Goal: Task Accomplishment & Management: Use online tool/utility

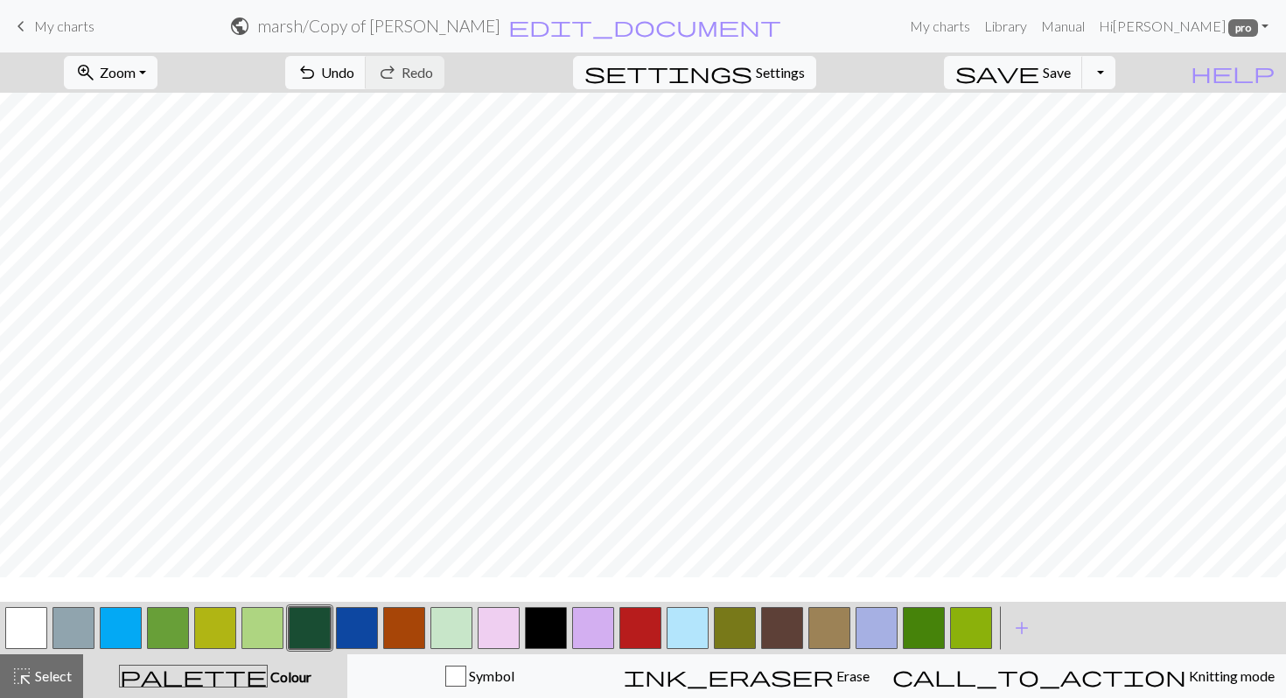
scroll to position [445, 0]
click at [746, 632] on button "button" at bounding box center [735, 628] width 42 height 42
click at [918, 623] on button "button" at bounding box center [924, 628] width 42 height 42
click at [295, 640] on button "button" at bounding box center [310, 628] width 42 height 42
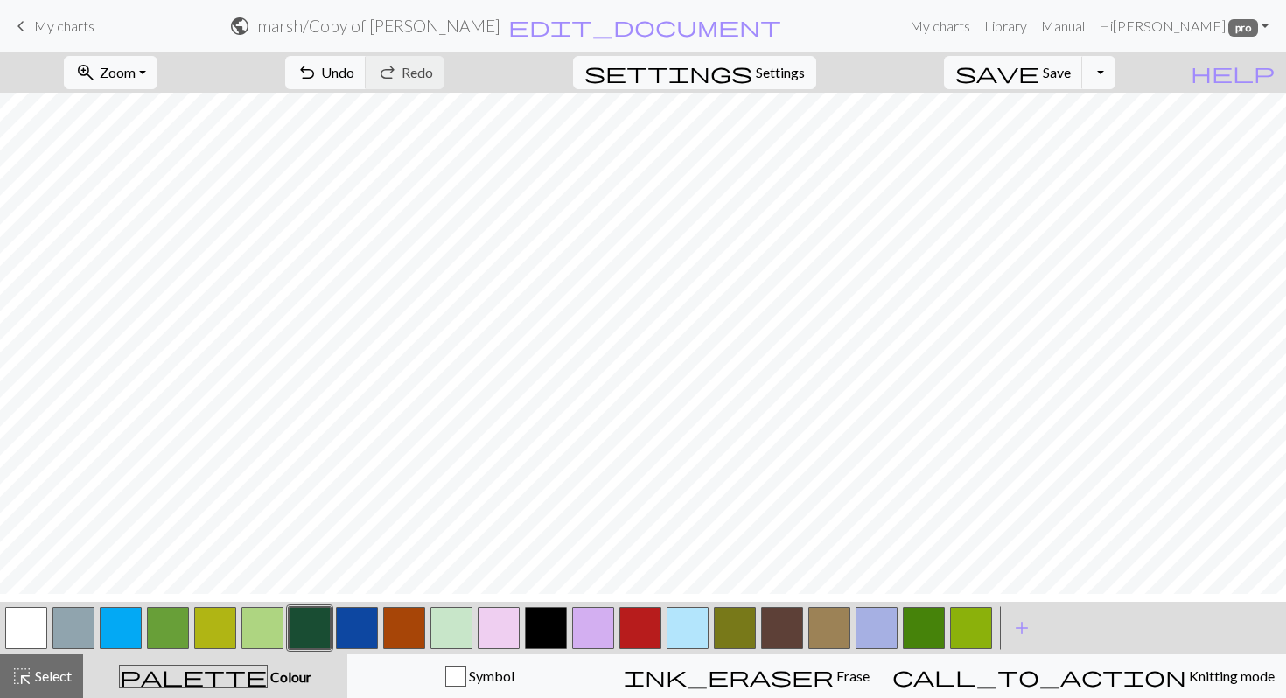
click at [740, 632] on button "button" at bounding box center [735, 628] width 42 height 42
click at [923, 620] on button "button" at bounding box center [924, 628] width 42 height 42
click at [740, 639] on button "button" at bounding box center [735, 628] width 42 height 42
click at [928, 634] on button "button" at bounding box center [924, 628] width 42 height 42
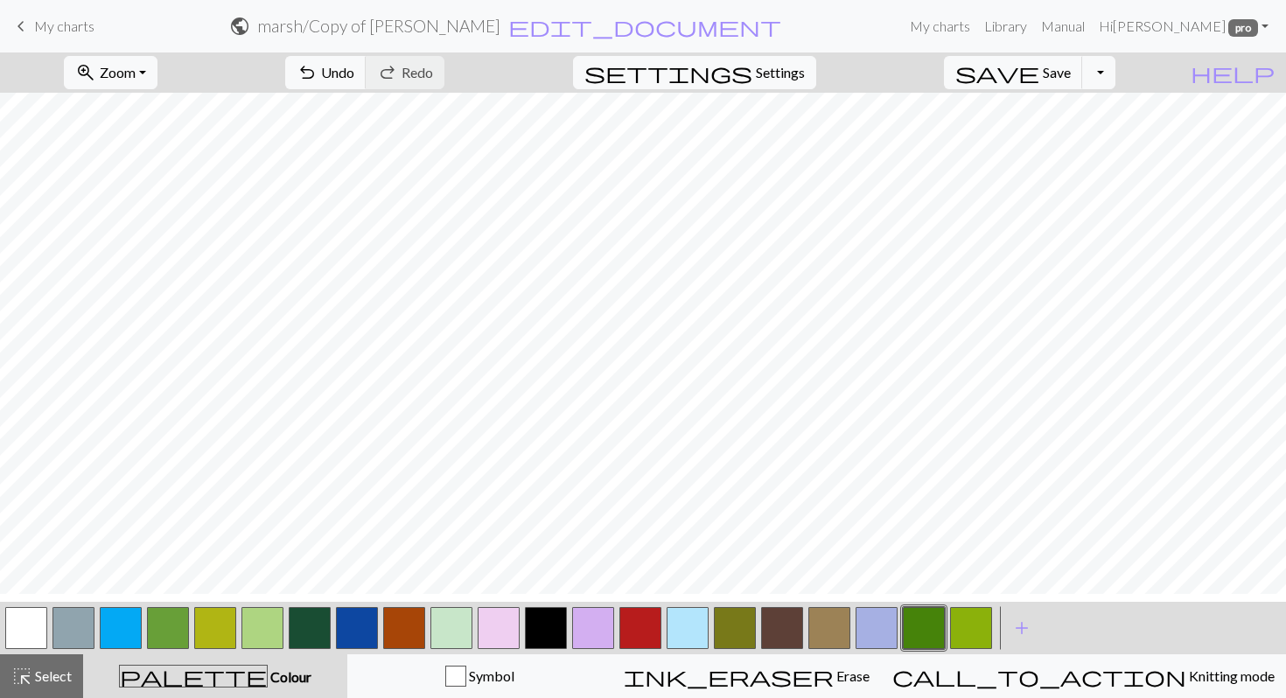
click at [263, 641] on button "button" at bounding box center [263, 628] width 42 height 42
click at [723, 628] on button "button" at bounding box center [735, 628] width 42 height 42
click at [931, 614] on button "button" at bounding box center [924, 628] width 42 height 42
click at [414, 626] on button "button" at bounding box center [404, 628] width 42 height 42
click at [270, 627] on button "button" at bounding box center [263, 628] width 42 height 42
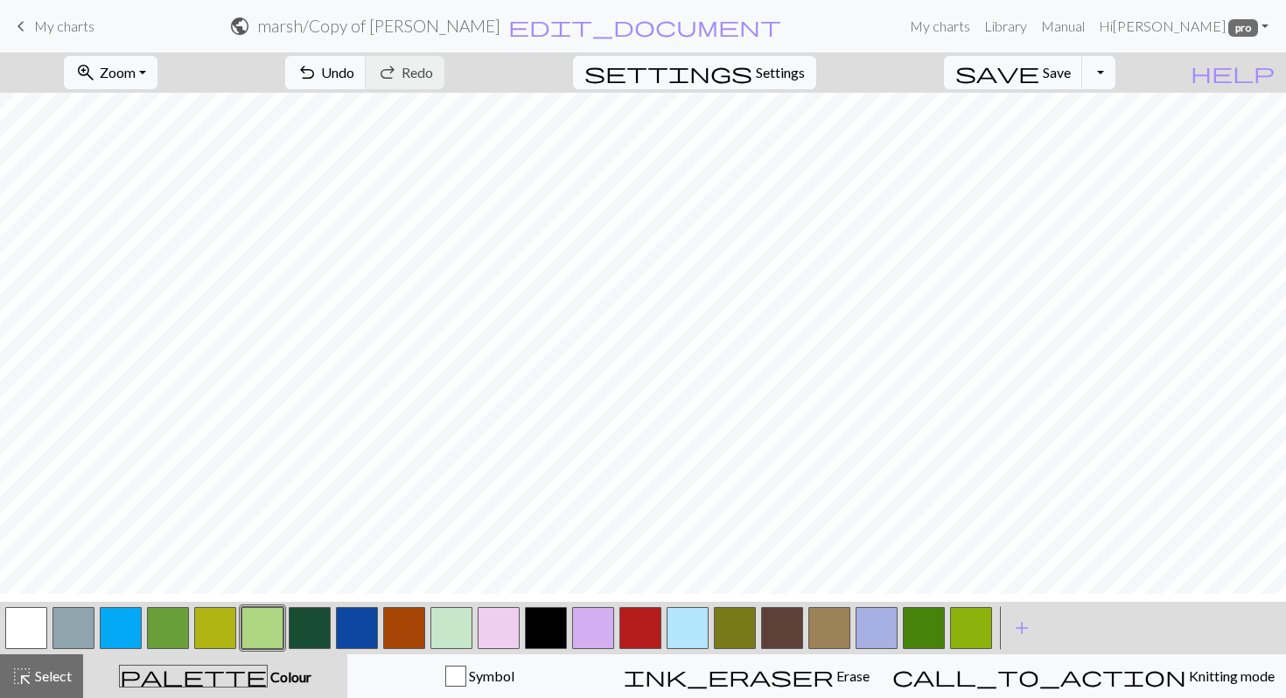
click at [738, 621] on button "button" at bounding box center [735, 628] width 42 height 42
click at [302, 633] on button "button" at bounding box center [310, 628] width 42 height 42
click at [400, 634] on button "button" at bounding box center [404, 628] width 42 height 42
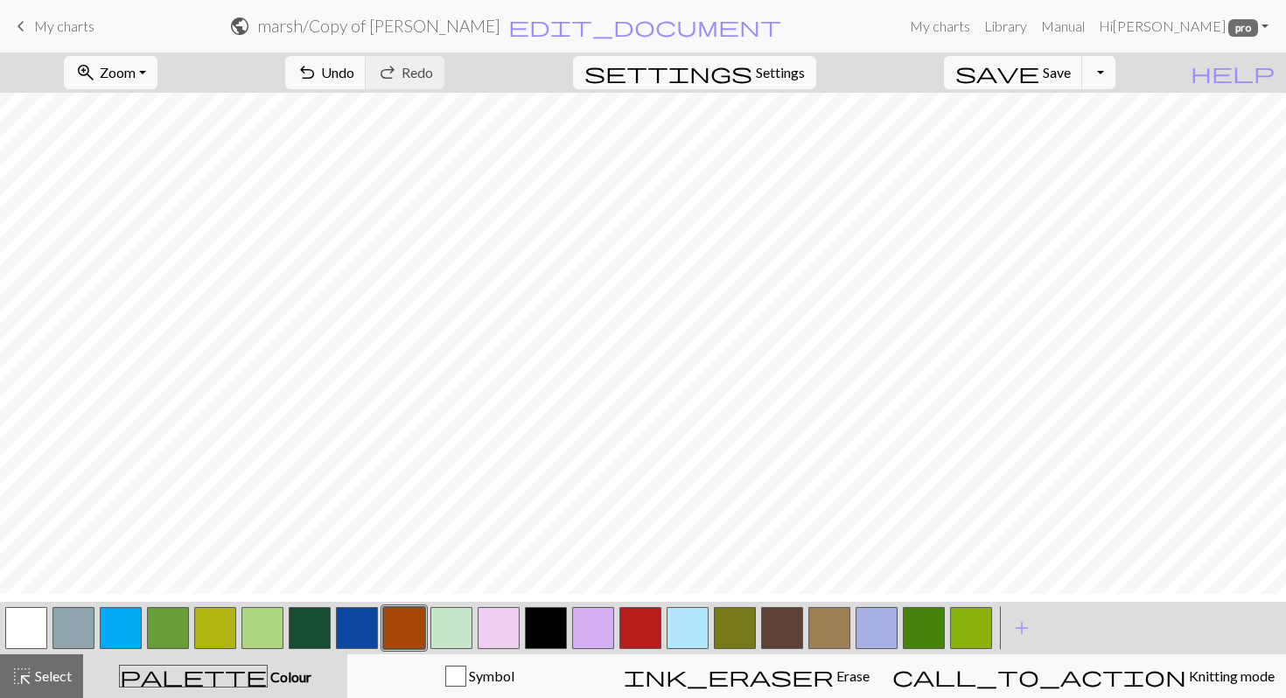
click at [266, 637] on button "button" at bounding box center [263, 628] width 42 height 42
click at [921, 621] on button "button" at bounding box center [924, 628] width 42 height 42
click at [732, 623] on button "button" at bounding box center [735, 628] width 42 height 42
click at [929, 631] on button "button" at bounding box center [924, 628] width 42 height 42
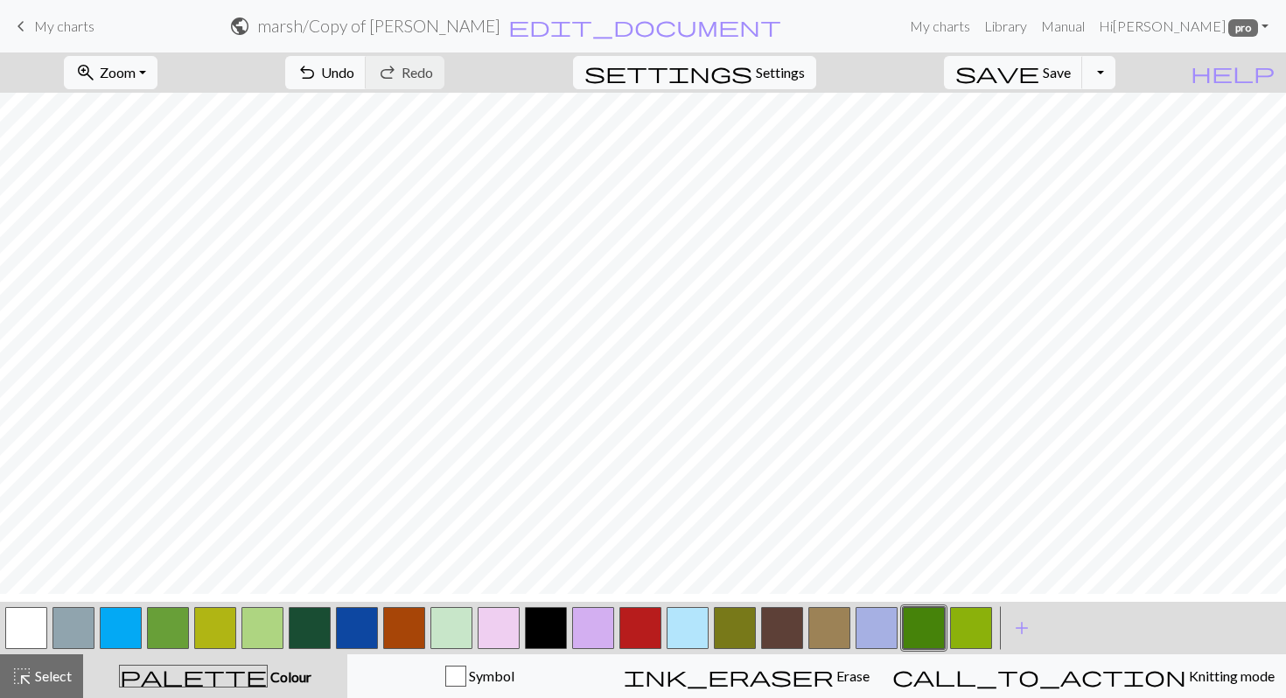
click at [401, 627] on button "button" at bounding box center [404, 628] width 42 height 42
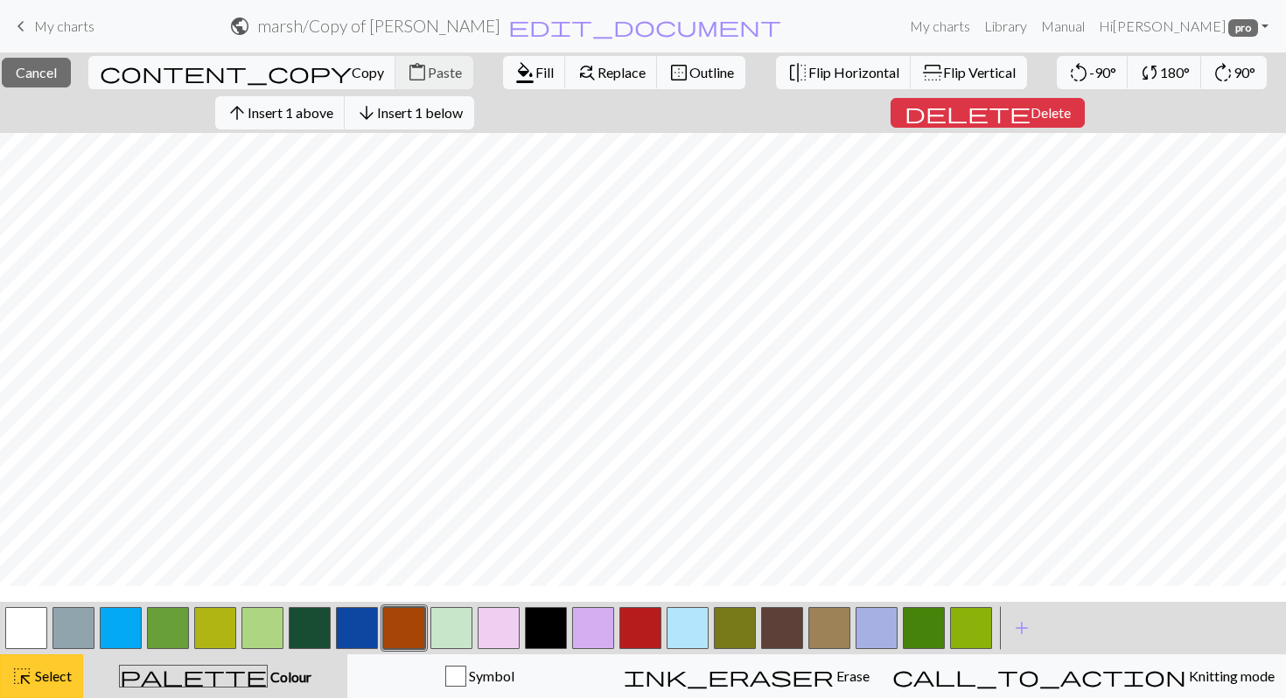
click at [72, 669] on span "Select" at bounding box center [51, 676] width 39 height 17
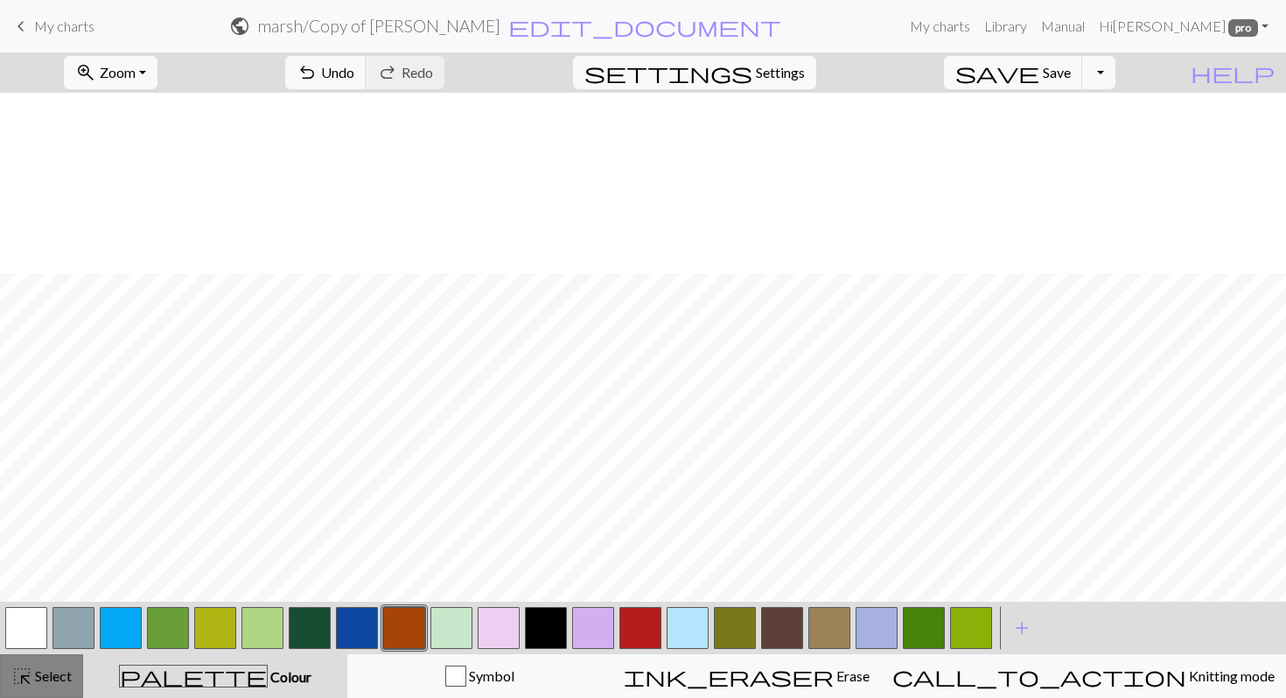
scroll to position [453, 0]
click at [308, 631] on button "button" at bounding box center [310, 628] width 42 height 42
click at [448, 624] on button "button" at bounding box center [452, 628] width 42 height 42
click at [354, 78] on span "Undo" at bounding box center [337, 72] width 33 height 17
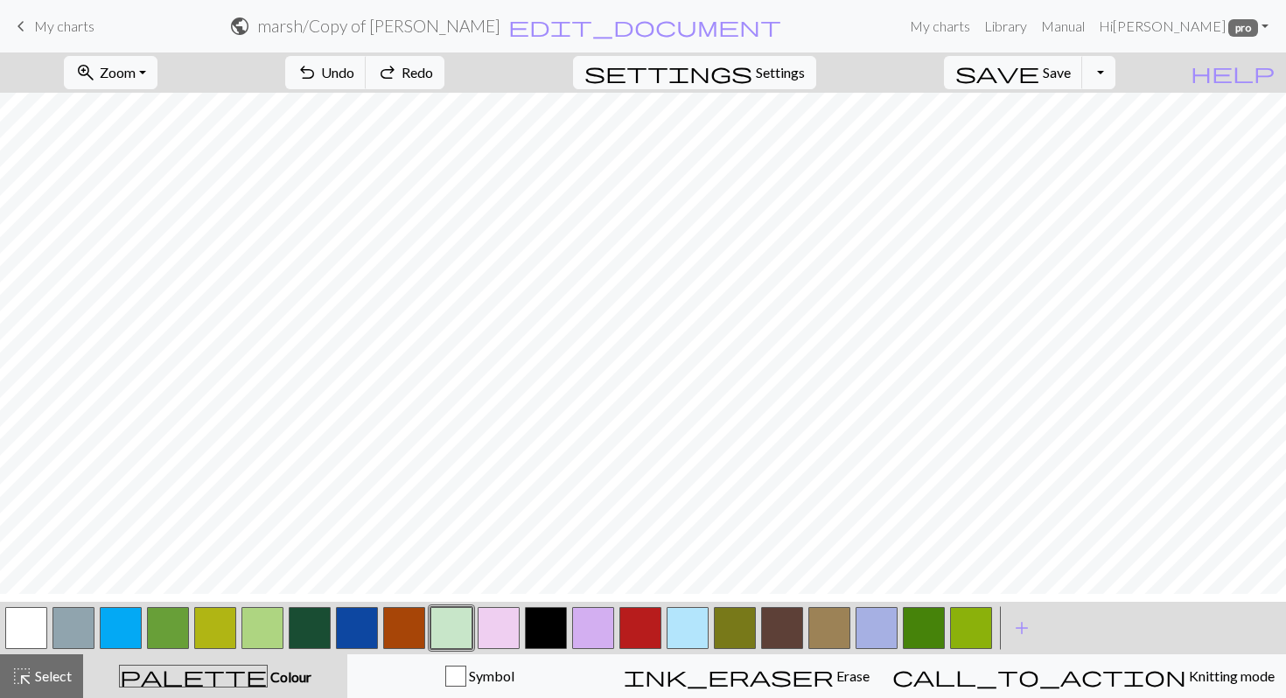
click at [401, 626] on button "button" at bounding box center [404, 628] width 42 height 42
click at [270, 634] on button "button" at bounding box center [263, 628] width 42 height 42
click at [404, 627] on button "button" at bounding box center [404, 628] width 42 height 42
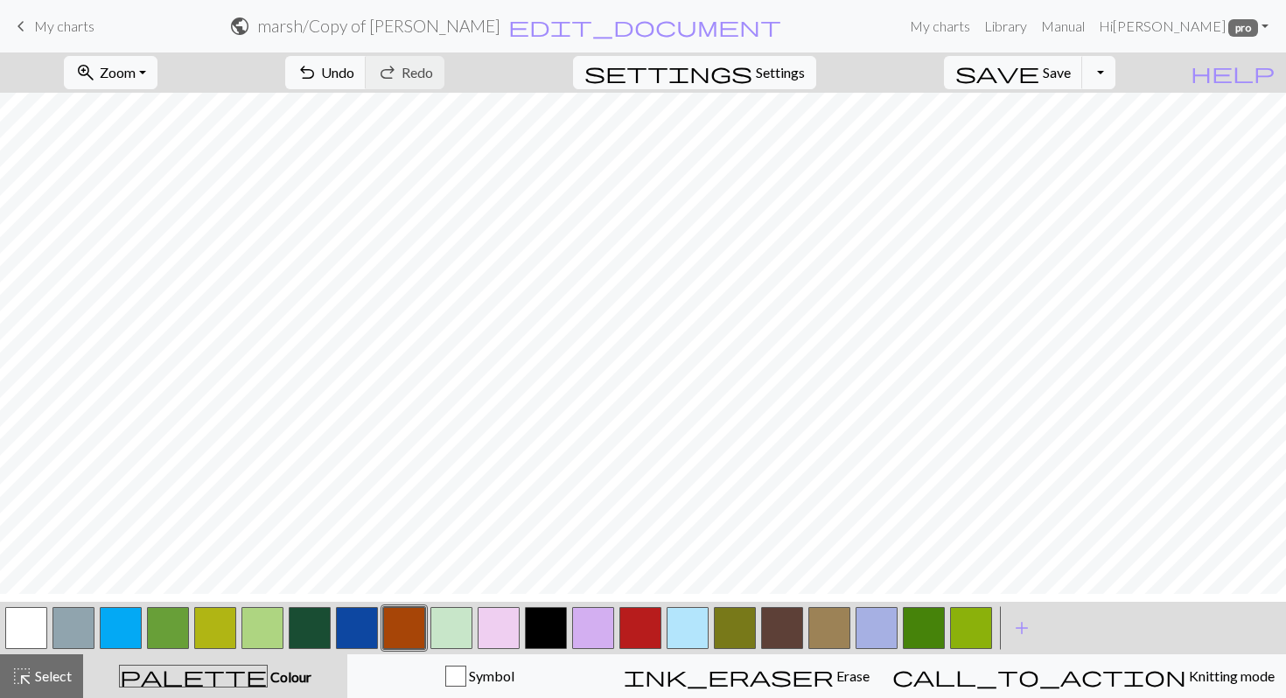
click at [304, 636] on button "button" at bounding box center [310, 628] width 42 height 42
click at [1055, 74] on button "save Save Save" at bounding box center [1013, 72] width 139 height 33
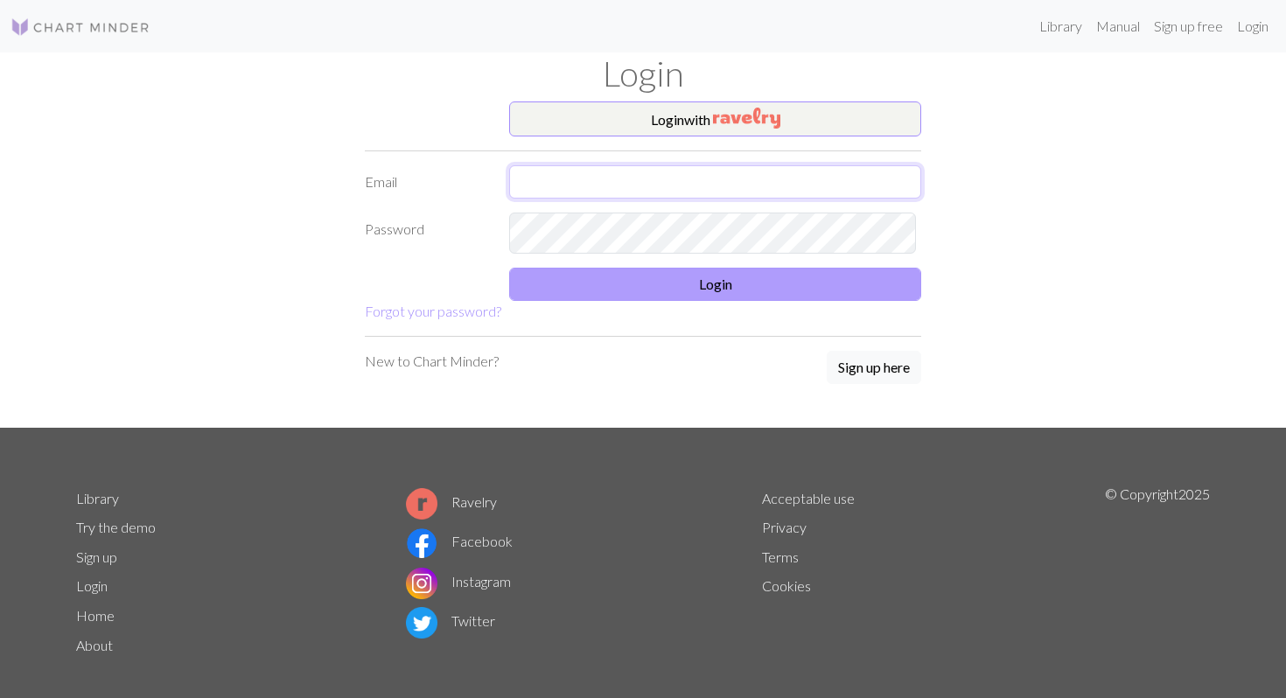
type input "[EMAIL_ADDRESS][DOMAIN_NAME]"
click at [620, 301] on button "Login" at bounding box center [715, 284] width 412 height 33
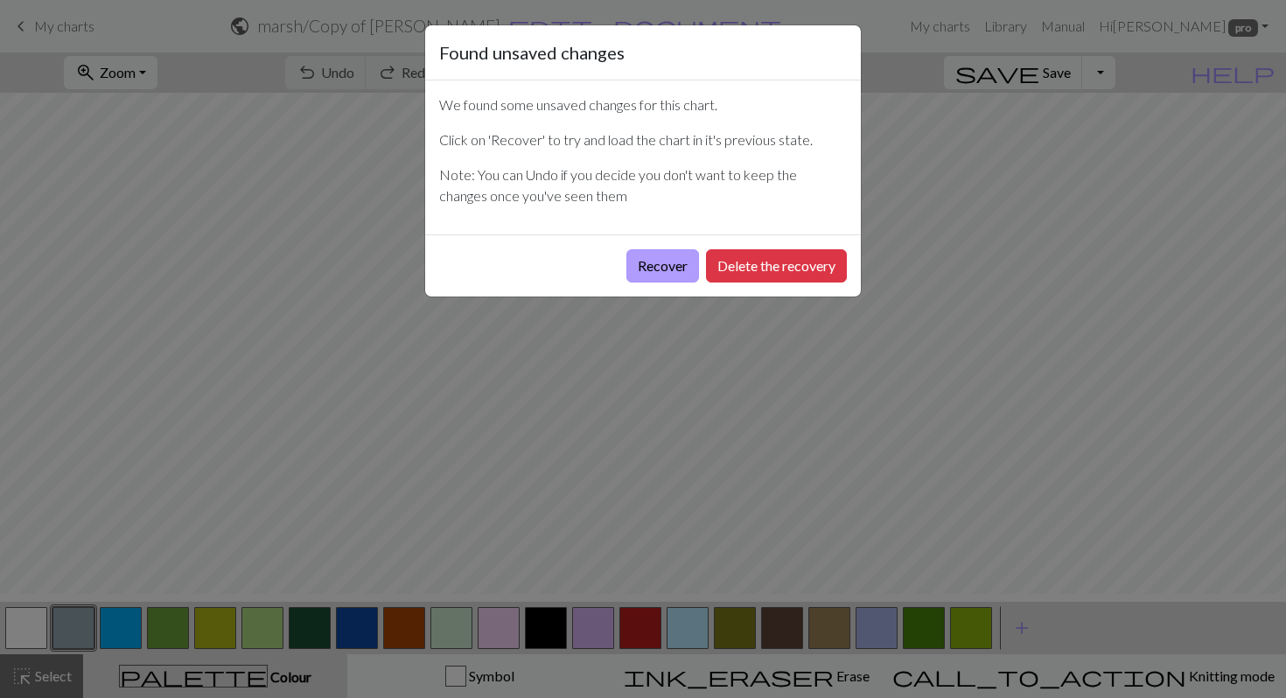
click at [630, 283] on button "Recover" at bounding box center [663, 265] width 73 height 33
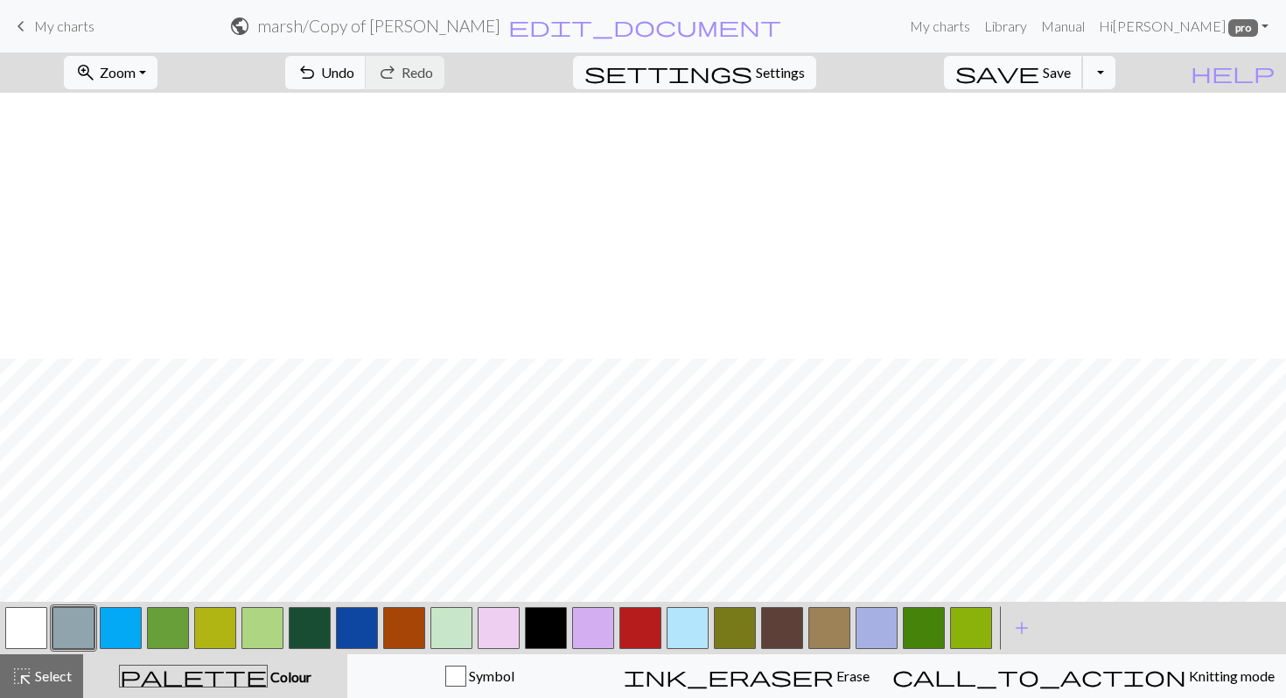
scroll to position [266, 0]
click at [1068, 81] on span "Save" at bounding box center [1057, 72] width 28 height 17
click at [128, 638] on button "button" at bounding box center [121, 628] width 42 height 42
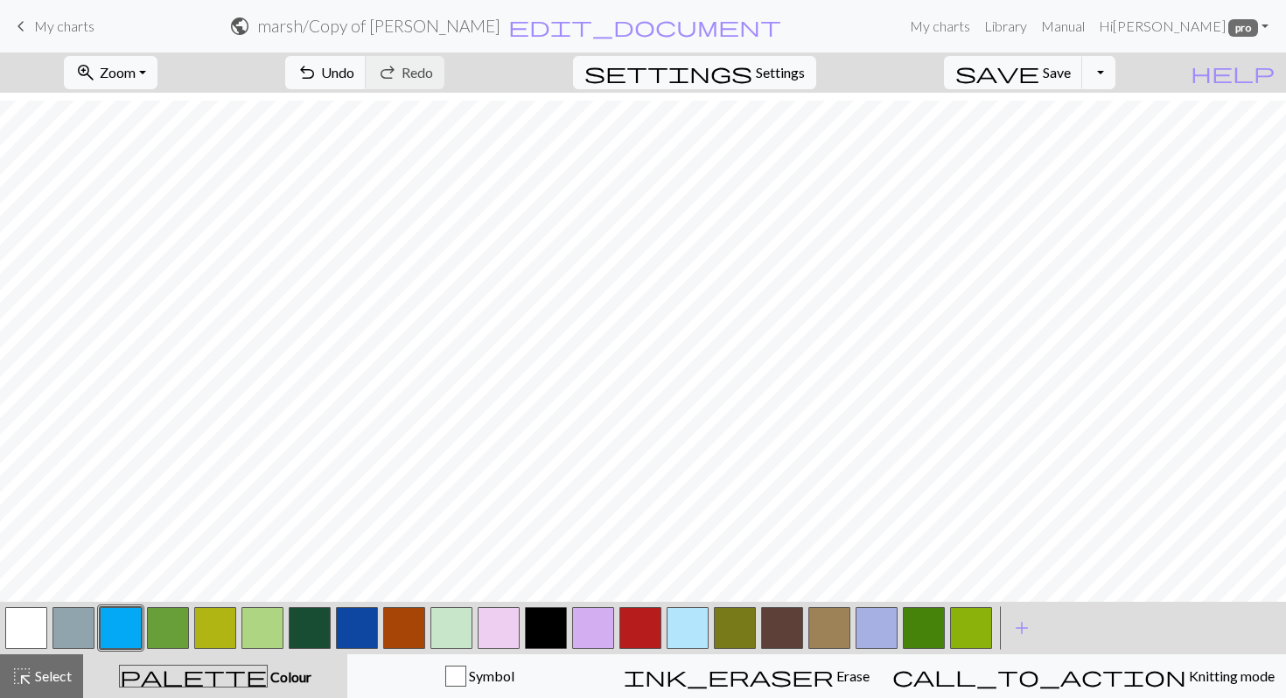
click at [305, 623] on button "button" at bounding box center [310, 628] width 42 height 42
click at [408, 623] on button "button" at bounding box center [404, 628] width 42 height 42
click at [1055, 87] on button "save Save Save" at bounding box center [1013, 72] width 139 height 33
click at [1116, 73] on button "Toggle Dropdown" at bounding box center [1099, 72] width 33 height 33
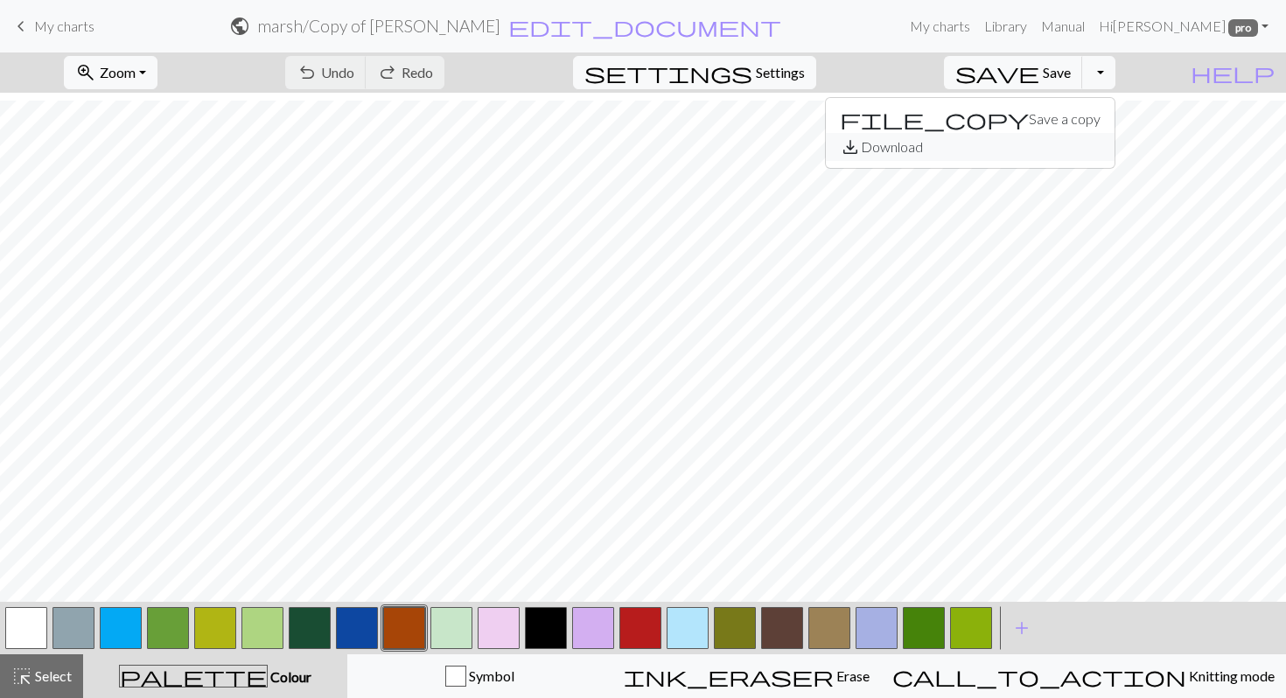
click at [1075, 157] on button "save_alt Download" at bounding box center [970, 147] width 289 height 28
click at [676, 67] on div "zoom_in Zoom Zoom Fit all Fit width Fit height 50% 100% 150% 200% undo Undo Und…" at bounding box center [590, 73] width 1180 height 40
click at [1116, 89] on button "Toggle Dropdown" at bounding box center [1099, 72] width 33 height 33
click at [1078, 161] on button "save_alt Download" at bounding box center [970, 147] width 289 height 28
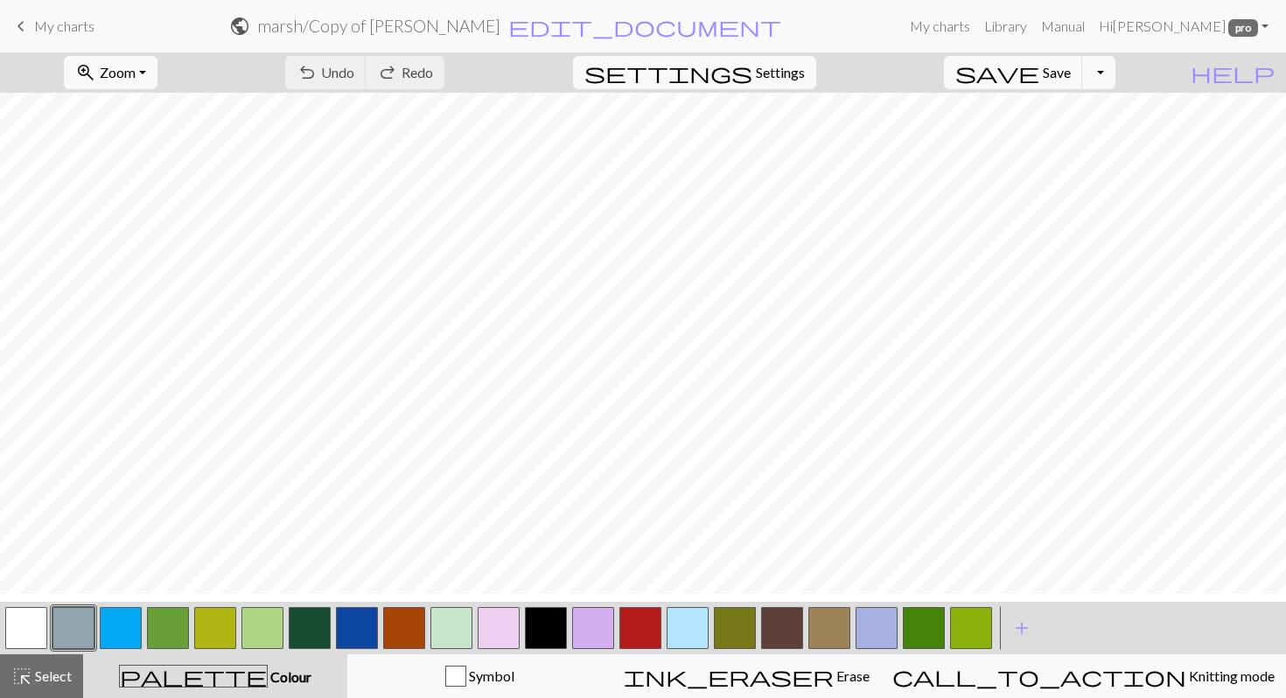
click at [1116, 82] on button "Toggle Dropdown" at bounding box center [1099, 72] width 33 height 33
click at [1066, 161] on button "save_alt Download" at bounding box center [970, 147] width 289 height 28
click at [95, 34] on span "My charts" at bounding box center [64, 26] width 60 height 17
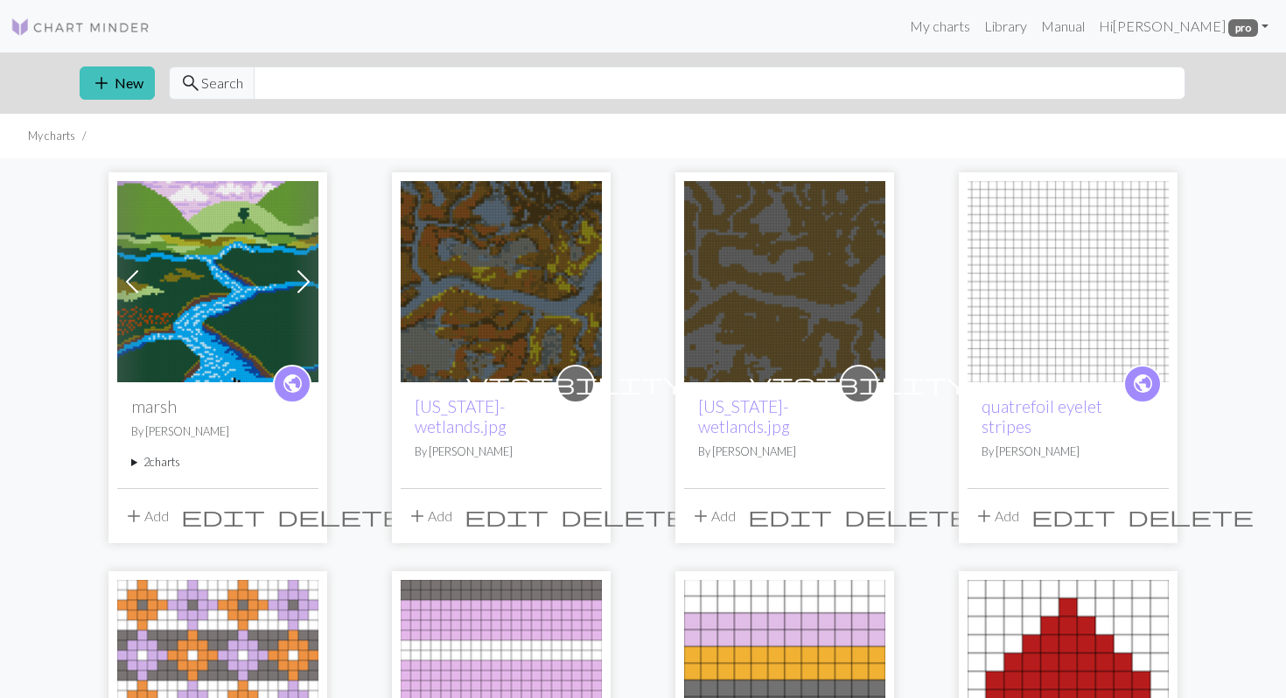
click at [240, 289] on img at bounding box center [217, 281] width 201 height 201
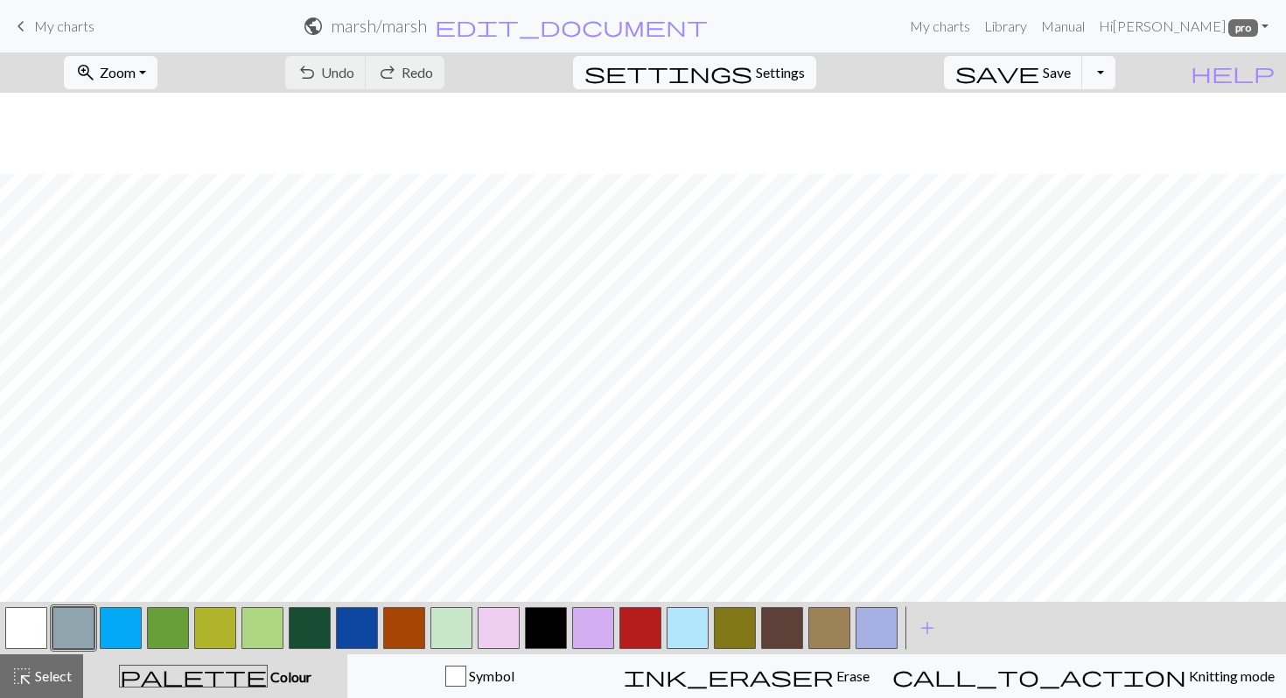
scroll to position [759, 0]
click at [21, 23] on span "keyboard_arrow_left" at bounding box center [21, 26] width 21 height 25
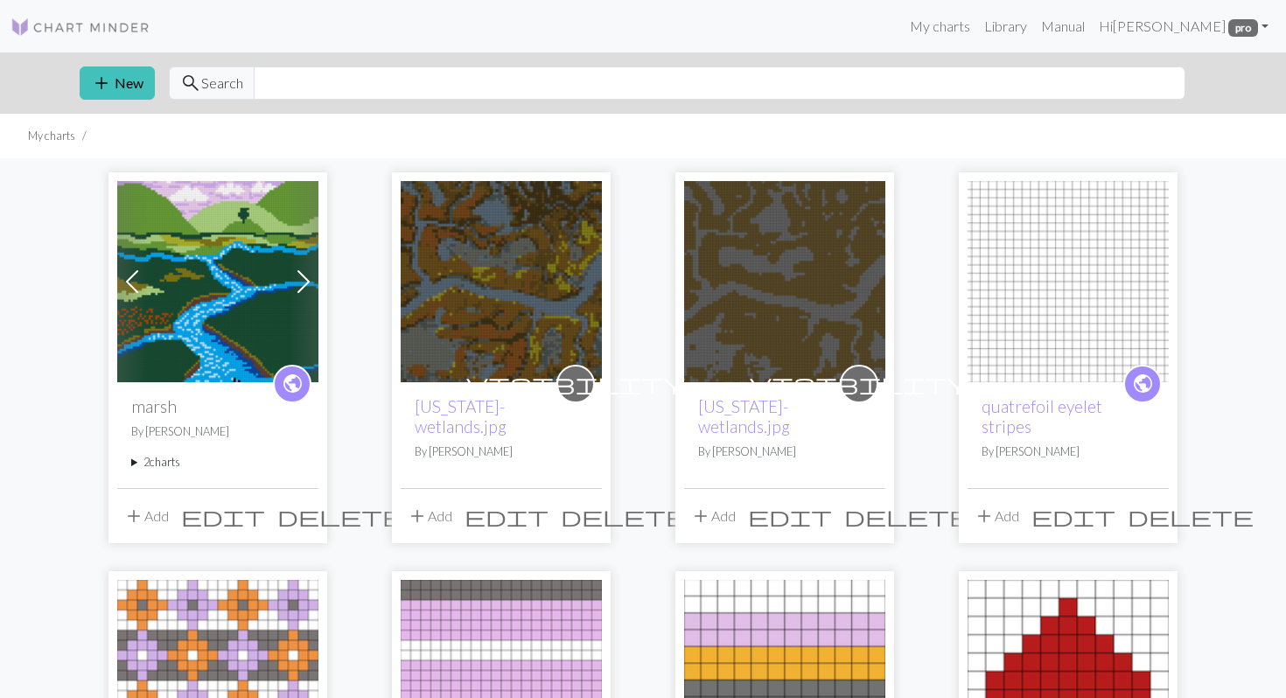
click at [306, 296] on span at bounding box center [304, 282] width 28 height 28
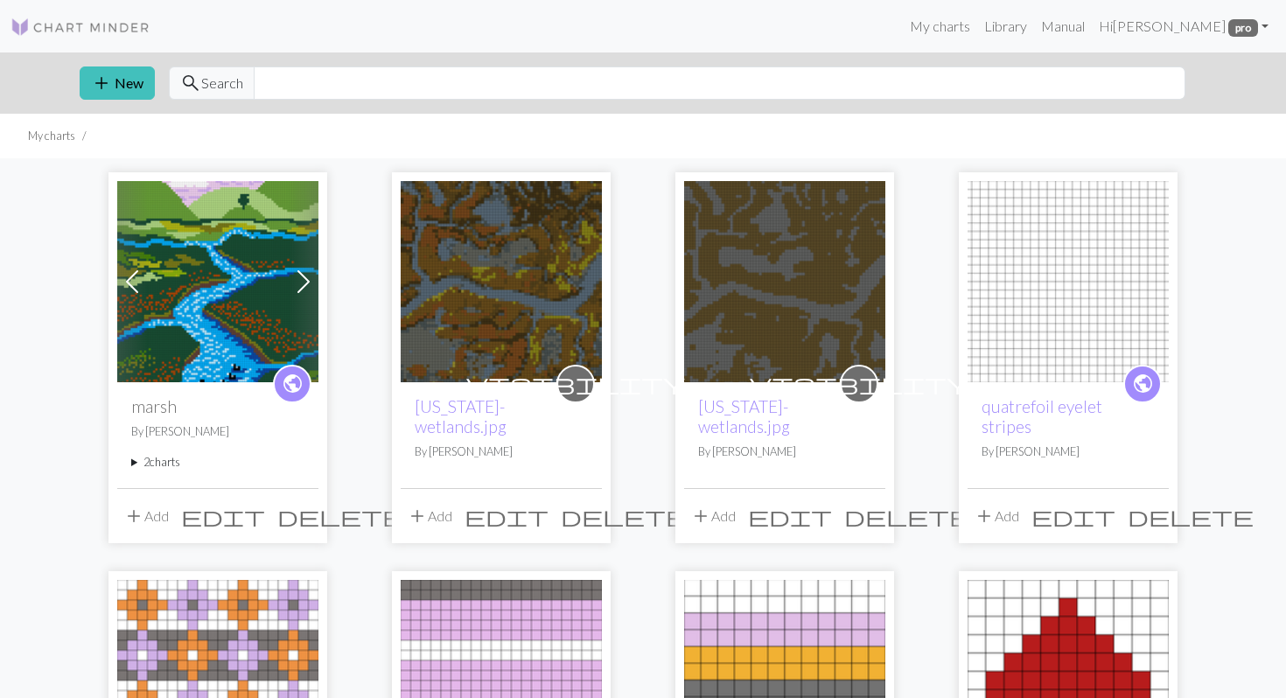
click at [241, 319] on img at bounding box center [217, 281] width 201 height 201
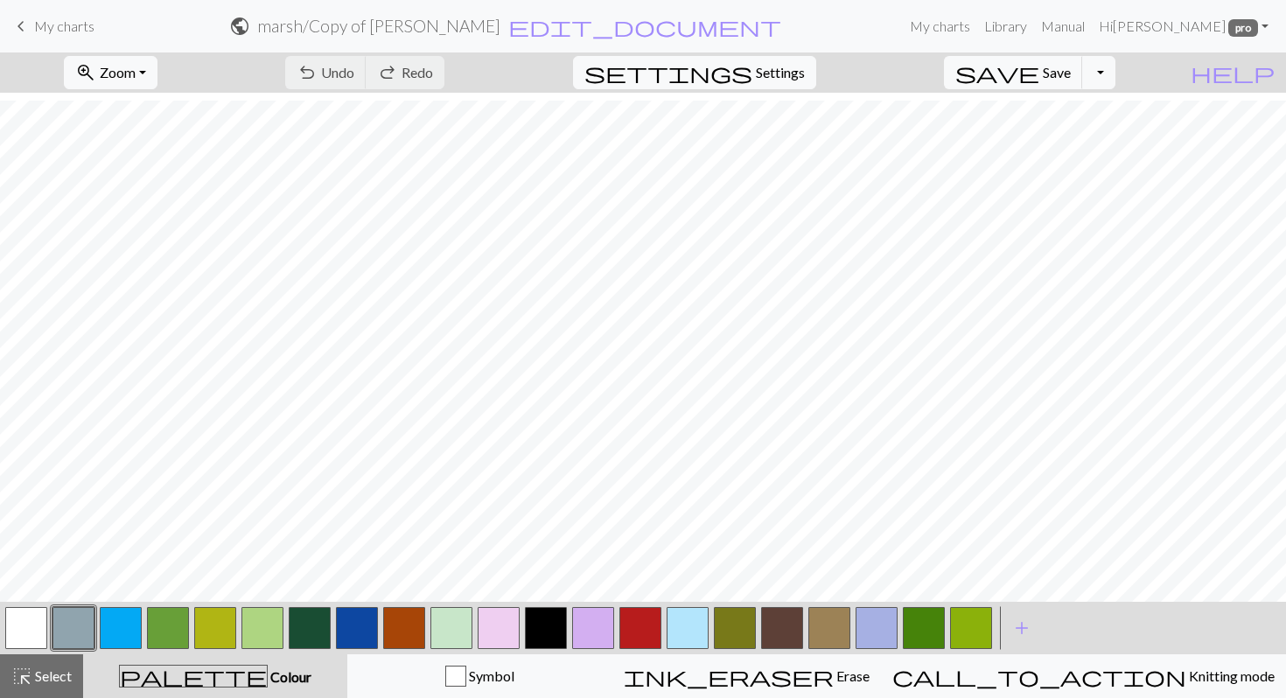
scroll to position [9, 0]
click at [1116, 81] on button "Toggle Dropdown" at bounding box center [1099, 72] width 33 height 33
click at [1060, 158] on button "save_alt Download" at bounding box center [970, 147] width 289 height 28
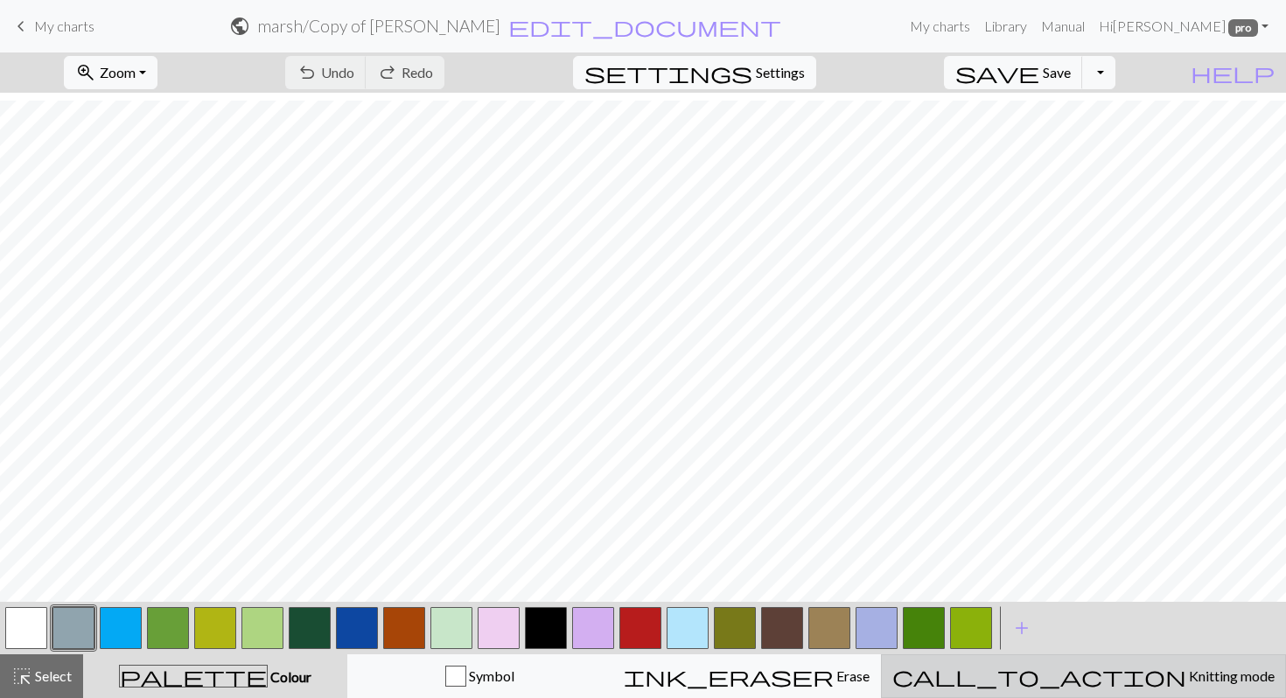
scroll to position [0, 0]
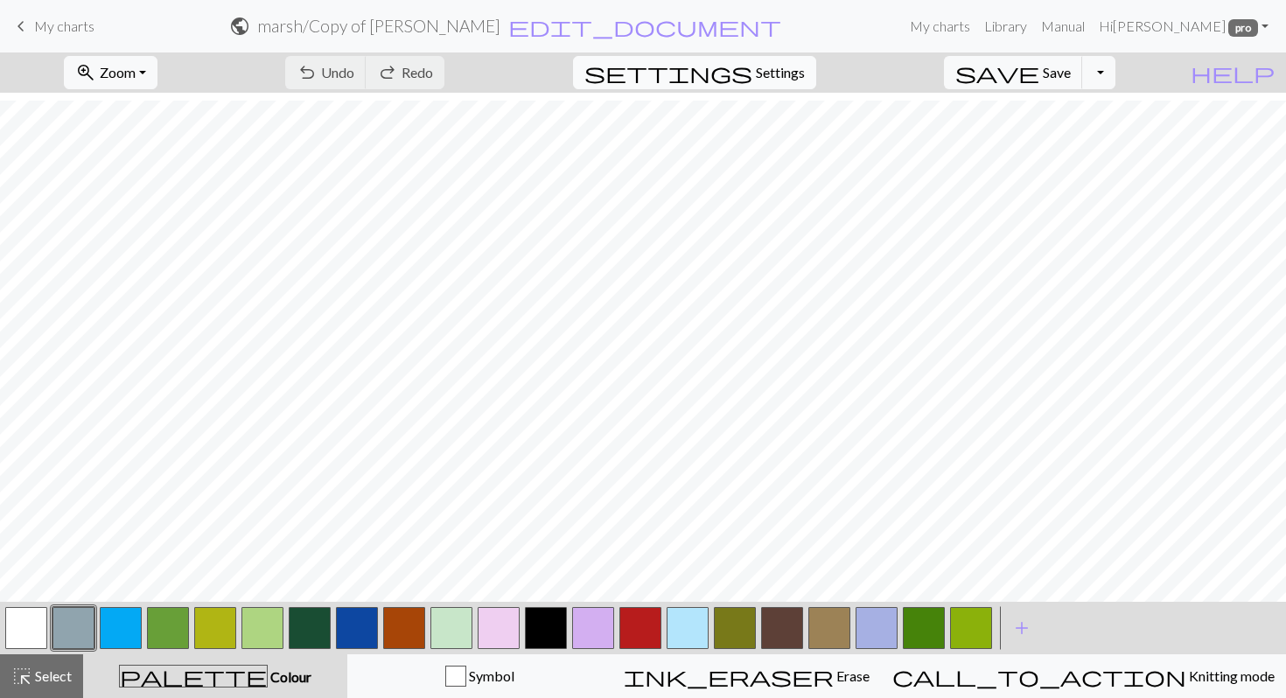
click at [805, 83] on span "Settings" at bounding box center [780, 72] width 49 height 21
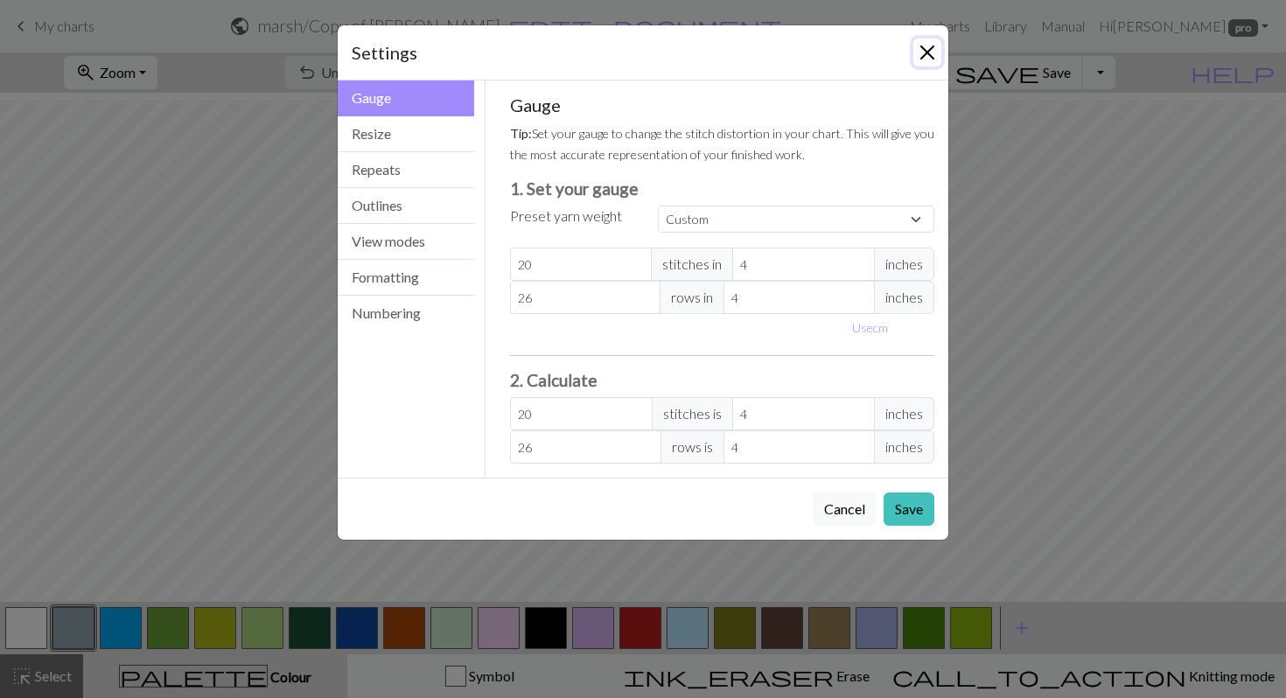
click at [926, 61] on button "Close" at bounding box center [928, 53] width 28 height 28
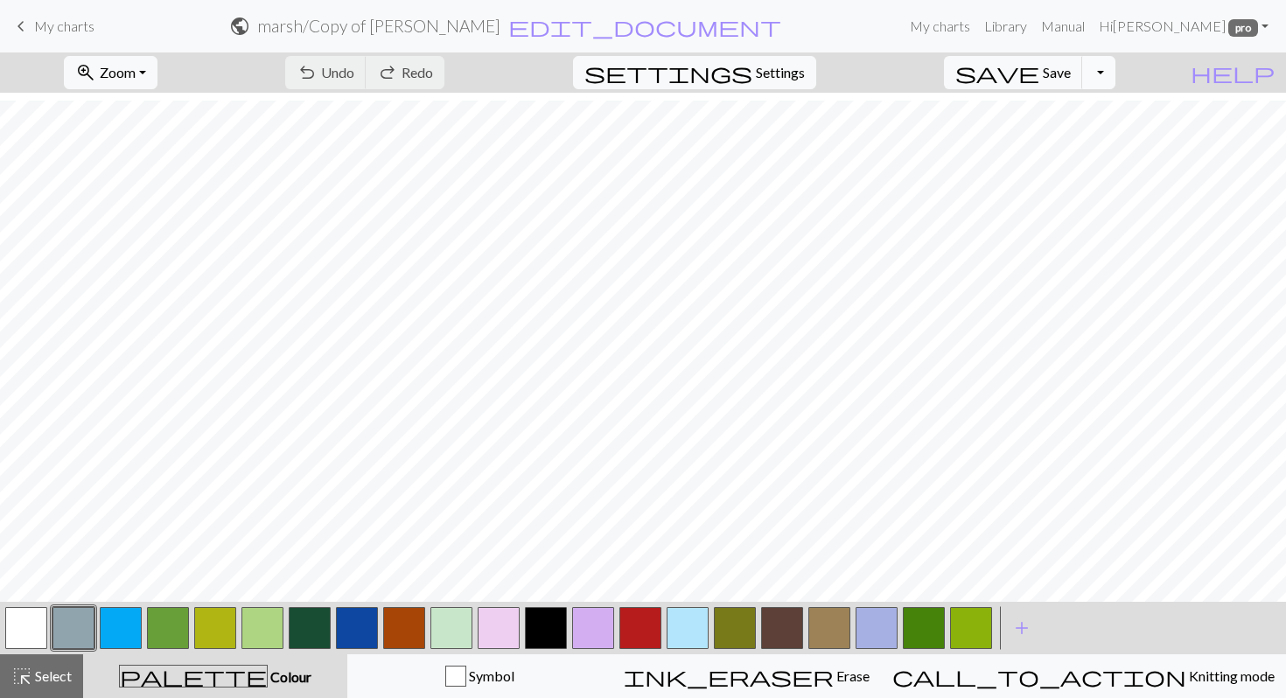
click at [1116, 84] on button "Toggle Dropdown" at bounding box center [1099, 72] width 33 height 33
click at [1077, 161] on button "save_alt Download" at bounding box center [970, 147] width 289 height 28
click at [1116, 84] on button "Toggle Dropdown" at bounding box center [1099, 72] width 33 height 33
click at [1087, 161] on button "save_alt Download" at bounding box center [970, 147] width 289 height 28
